Goal: Task Accomplishment & Management: Use online tool/utility

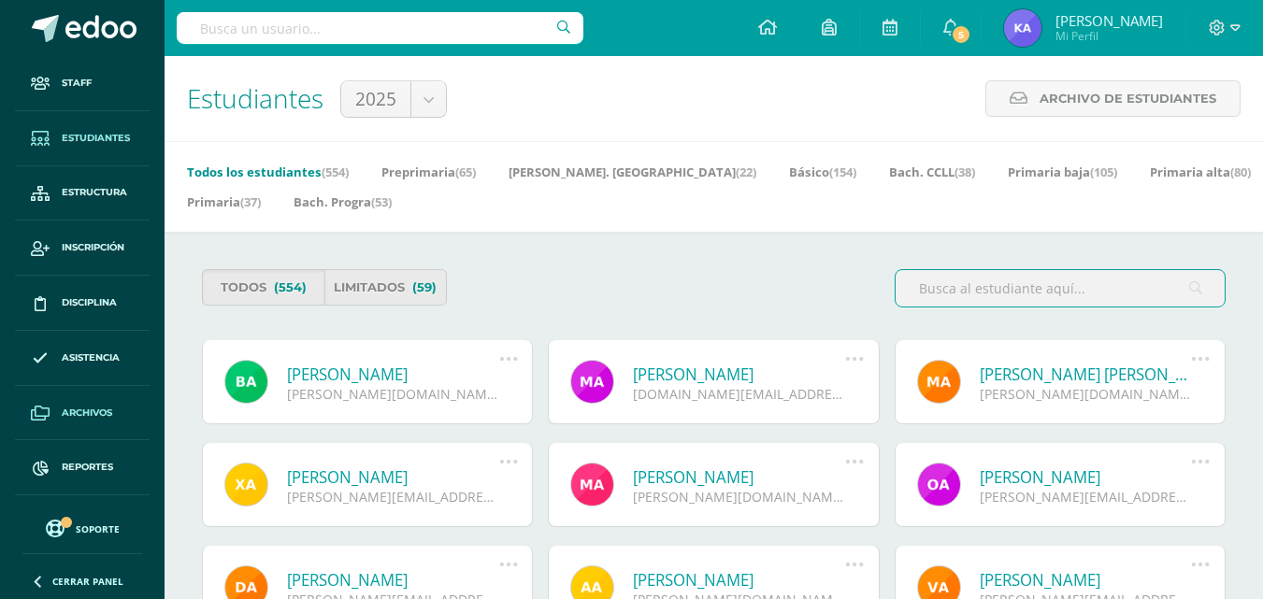
scroll to position [280, 0]
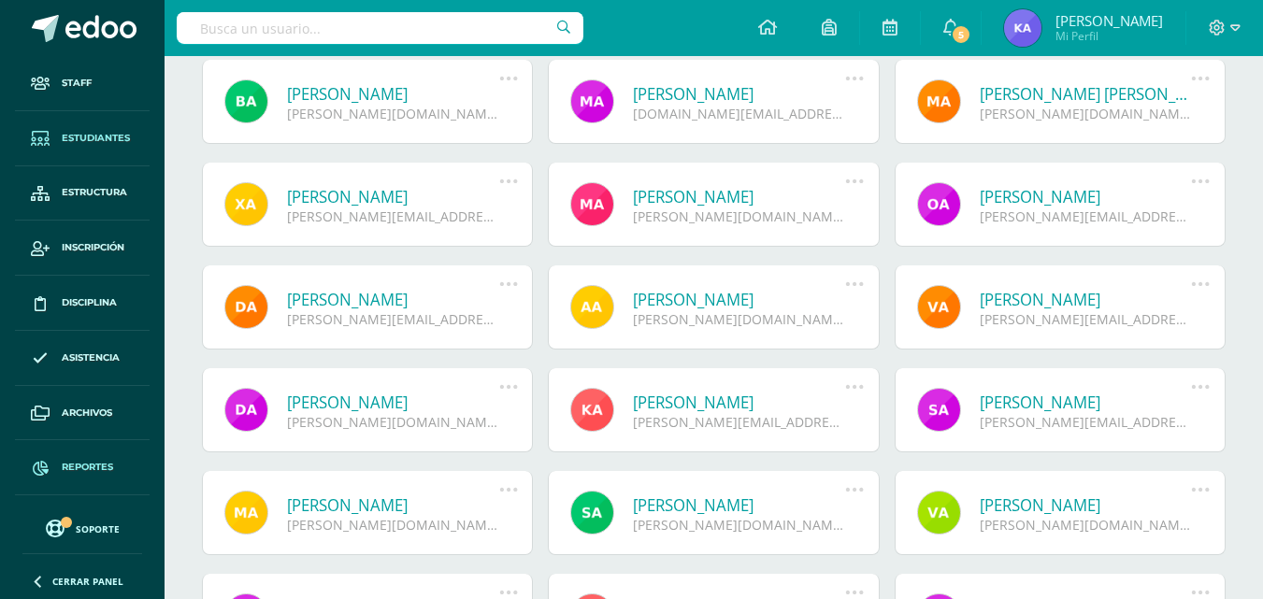
click at [62, 466] on span "Reportes" at bounding box center [87, 467] width 51 height 15
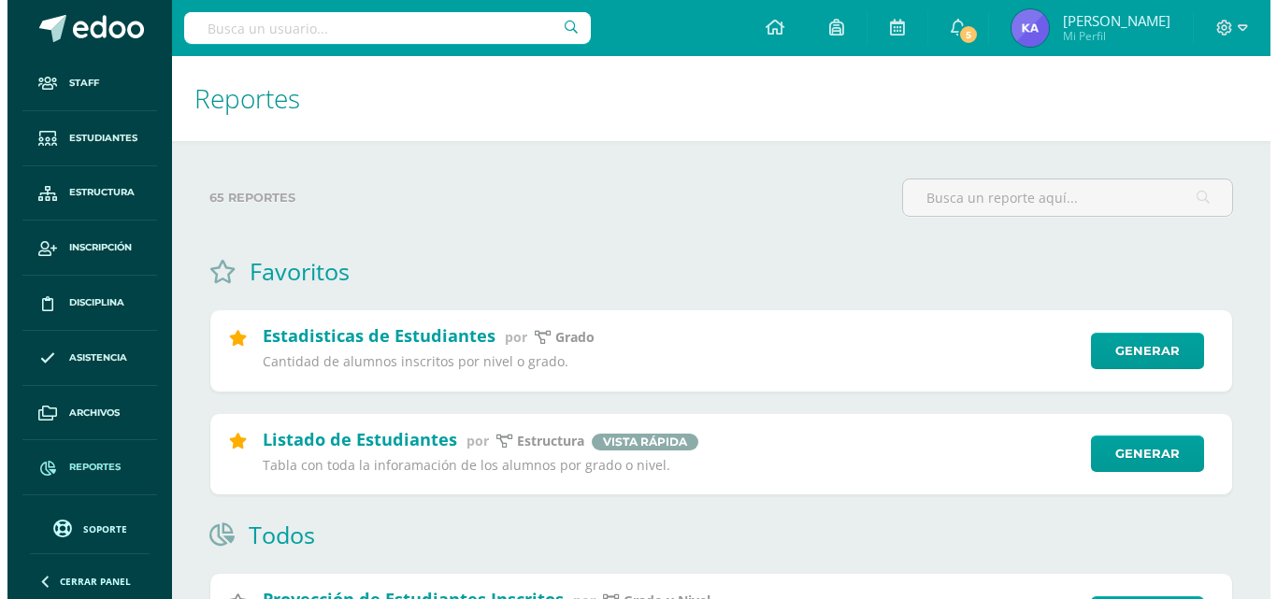
scroll to position [93, 0]
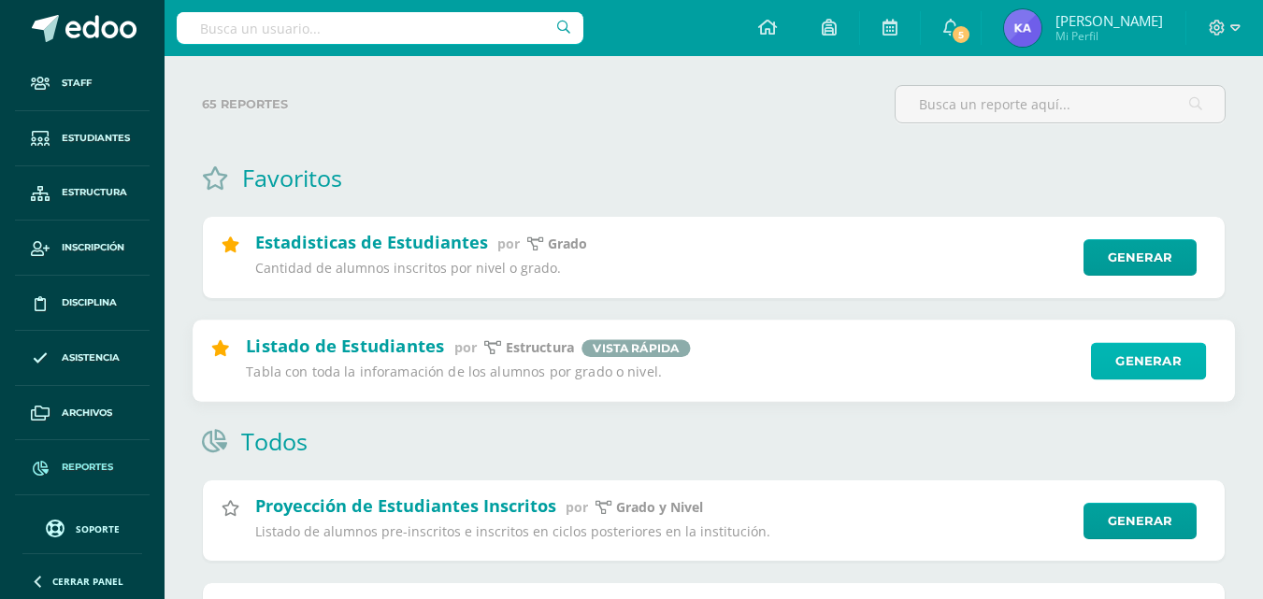
click at [1191, 357] on link "Generar" at bounding box center [1148, 360] width 115 height 37
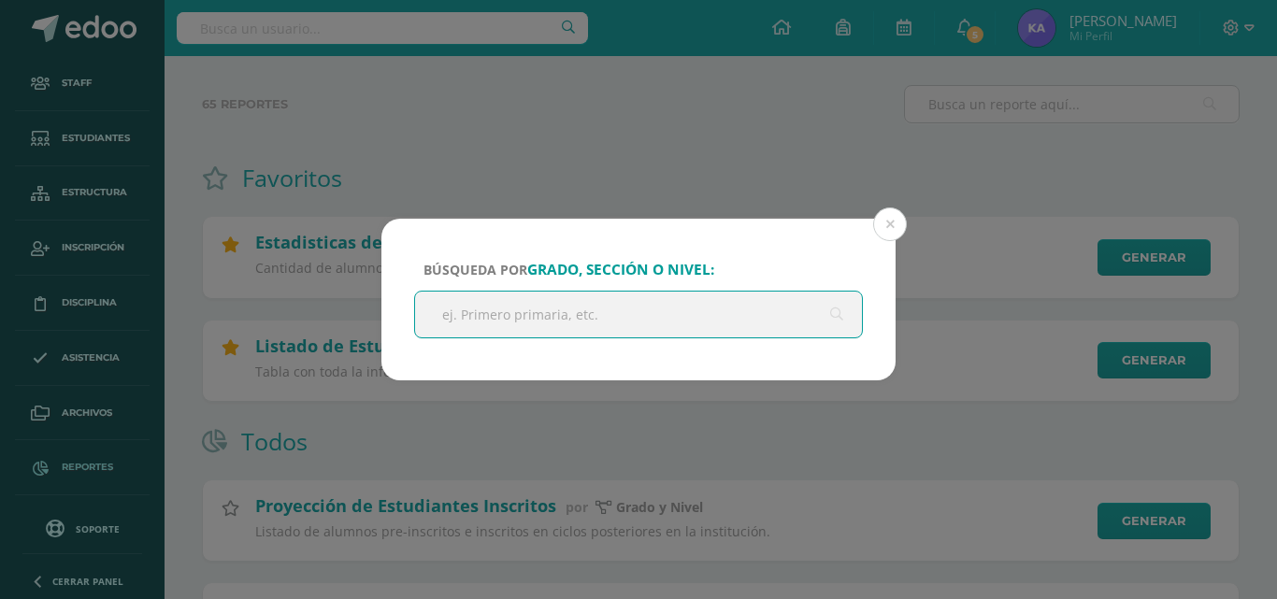
click at [566, 300] on input "text" at bounding box center [638, 315] width 447 height 46
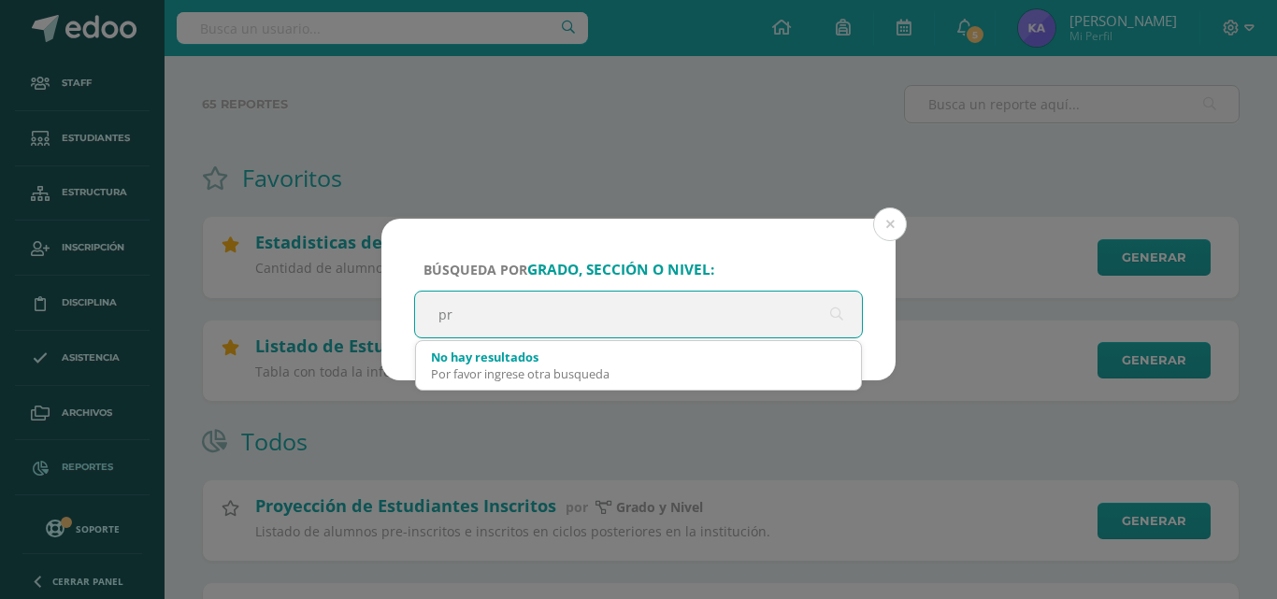
type input "p"
type input "sexto"
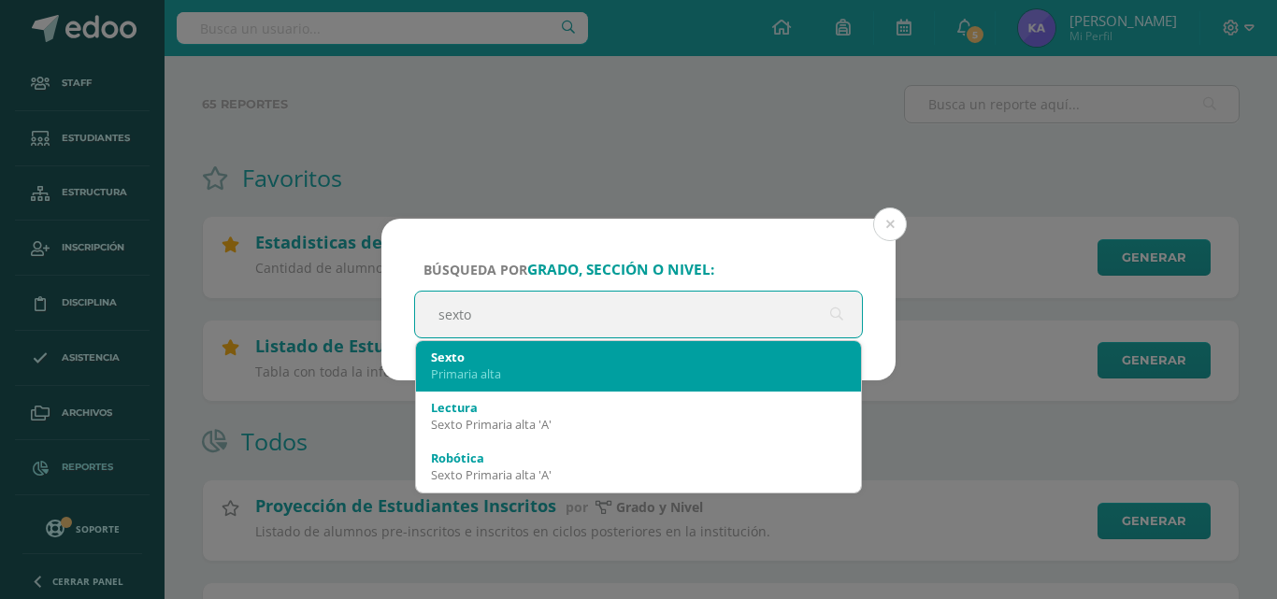
click at [516, 375] on div "Primaria alta" at bounding box center [638, 374] width 415 height 17
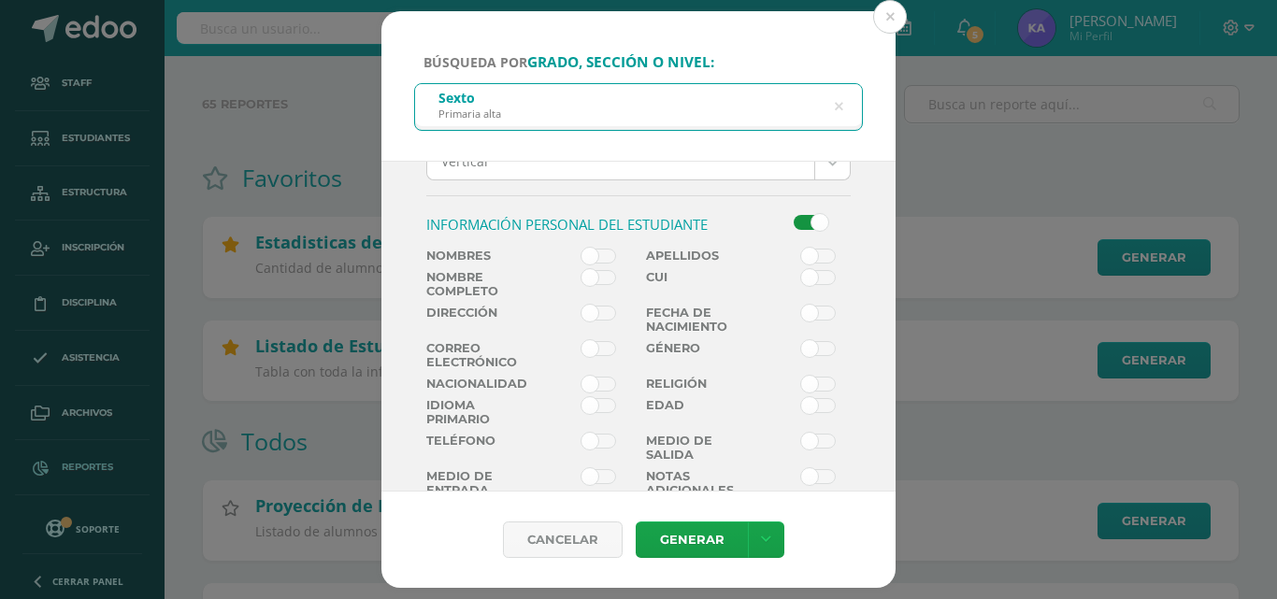
scroll to position [187, 0]
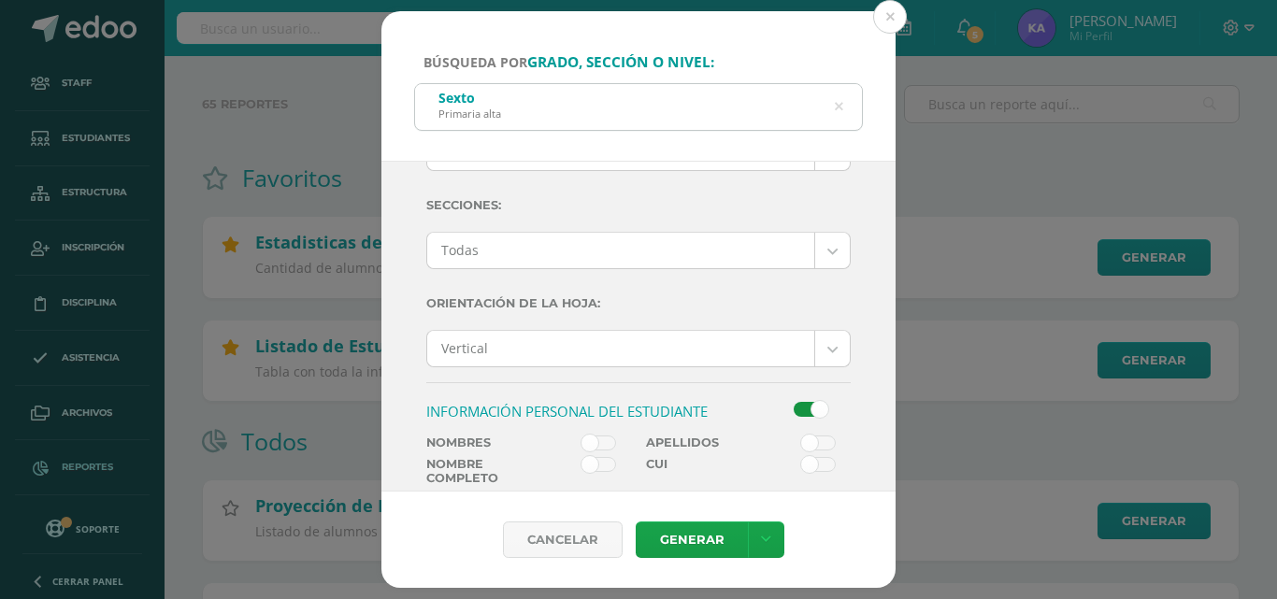
click at [589, 436] on span at bounding box center [599, 443] width 35 height 15
click at [0, 0] on input "checkbox" at bounding box center [0, 0] width 0 height 0
click at [821, 439] on span at bounding box center [818, 443] width 35 height 15
click at [0, 0] on input "checkbox" at bounding box center [0, 0] width 0 height 0
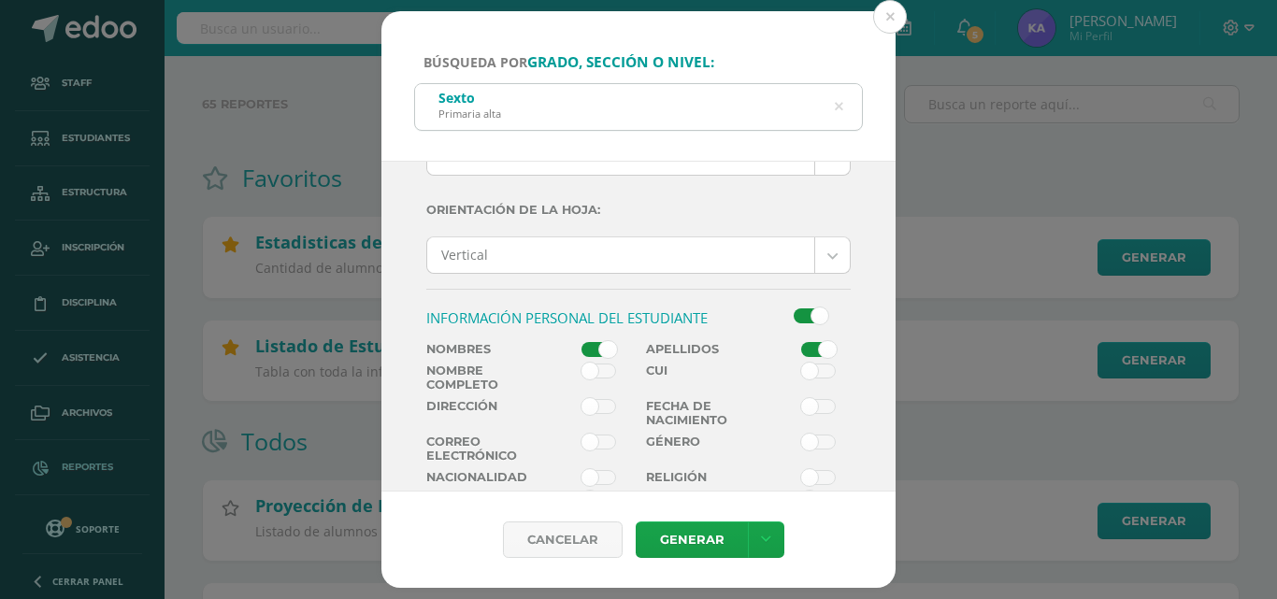
scroll to position [561, 0]
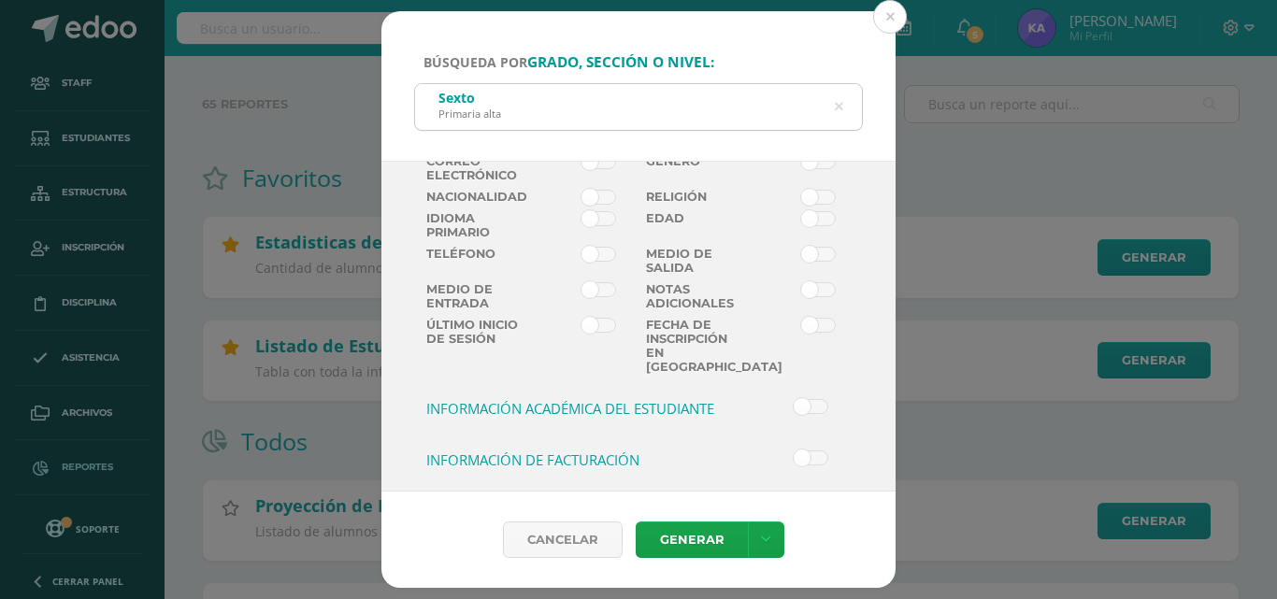
click at [796, 451] on span at bounding box center [811, 458] width 35 height 15
click at [0, 0] on input "checkbox" at bounding box center [0, 0] width 0 height 0
click at [799, 451] on span at bounding box center [811, 458] width 35 height 15
click at [0, 0] on input "checkbox" at bounding box center [0, 0] width 0 height 0
click at [798, 399] on span at bounding box center [811, 406] width 35 height 15
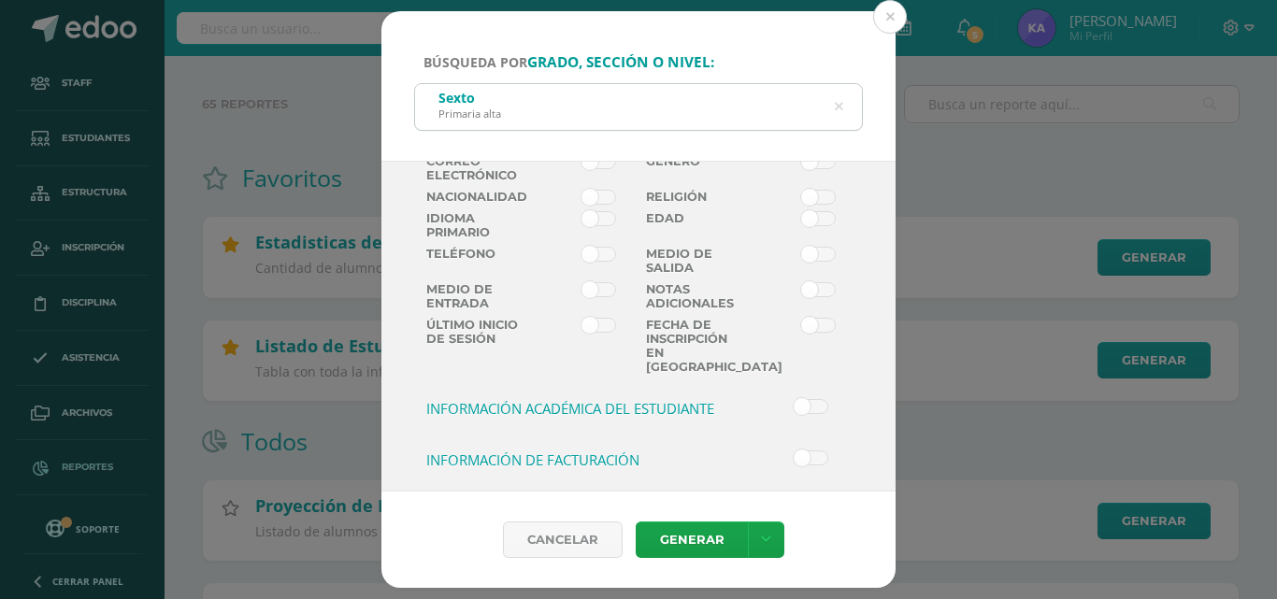
click at [0, 0] on input "checkbox" at bounding box center [0, 0] width 0 height 0
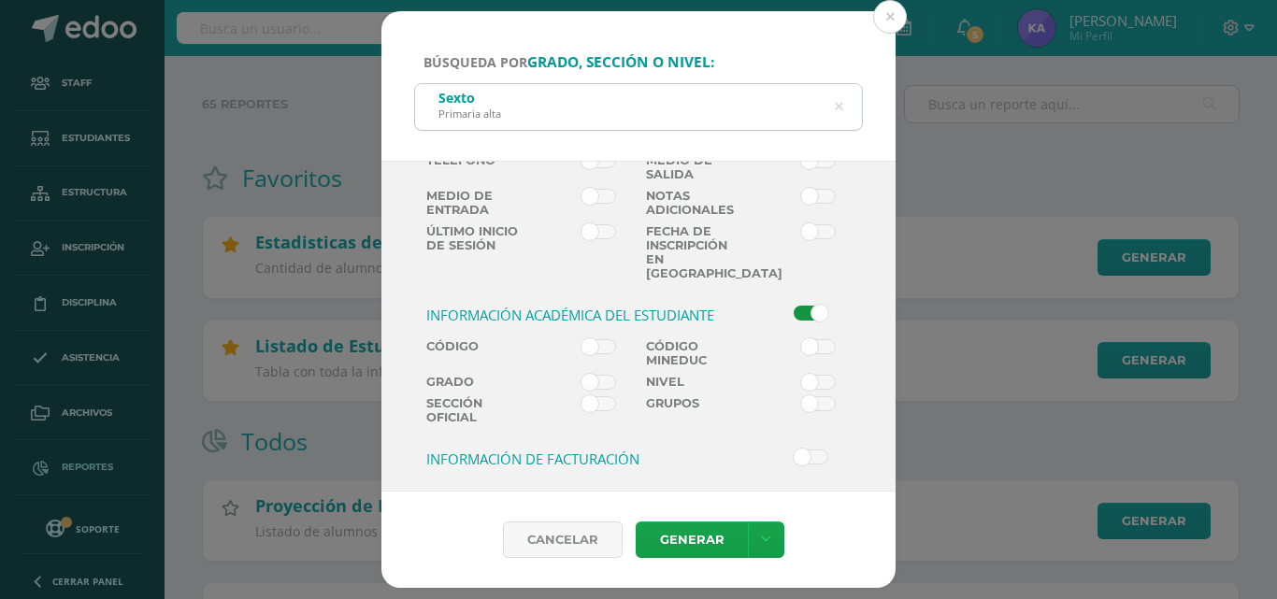
click at [596, 375] on span at bounding box center [599, 382] width 35 height 15
click at [0, 0] on input "checkbox" at bounding box center [0, 0] width 0 height 0
click at [607, 396] on span at bounding box center [599, 403] width 35 height 15
click at [0, 0] on input "checkbox" at bounding box center [0, 0] width 0 height 0
click at [764, 543] on icon at bounding box center [766, 540] width 10 height 16
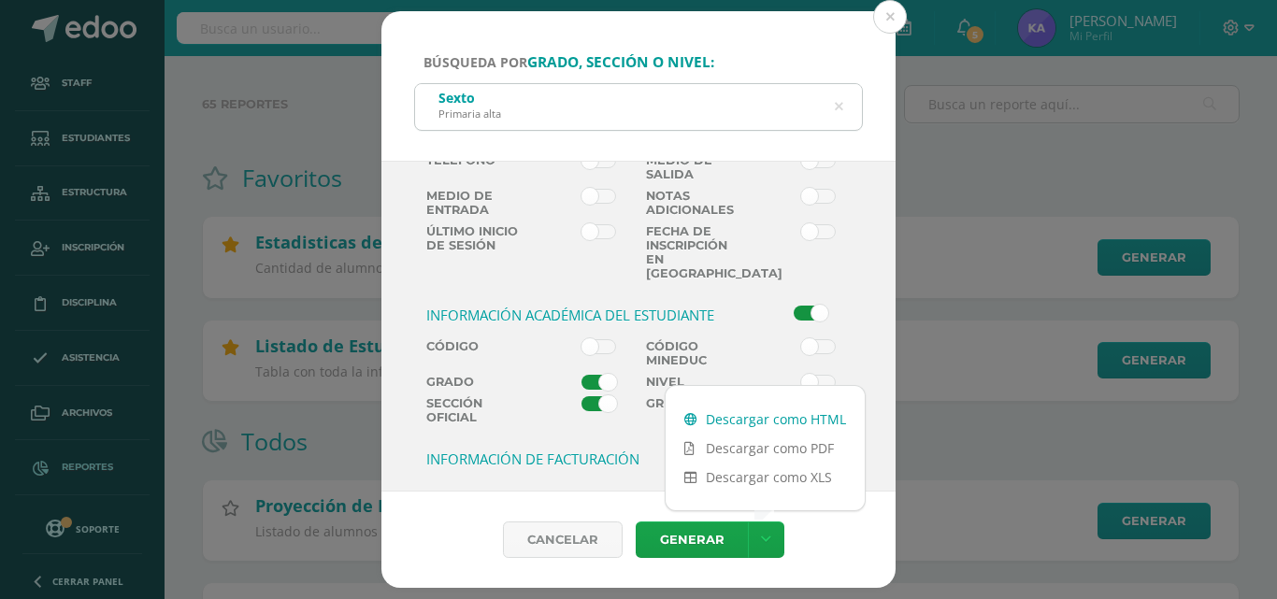
click at [791, 419] on link "Descargar como HTML" at bounding box center [765, 419] width 199 height 29
